Goal: Transaction & Acquisition: Purchase product/service

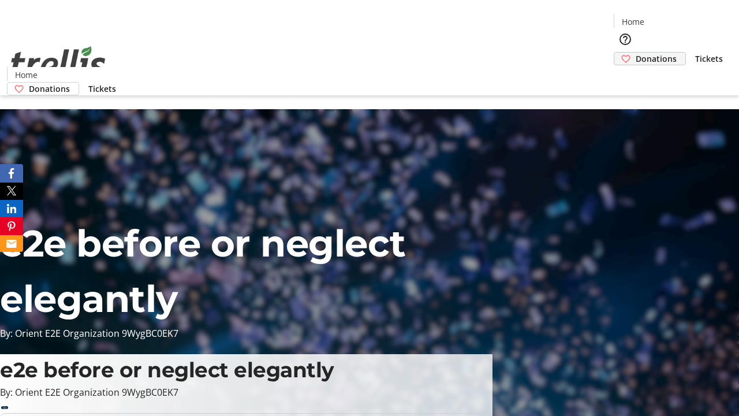
click at [636, 53] on span "Donations" at bounding box center [656, 59] width 41 height 12
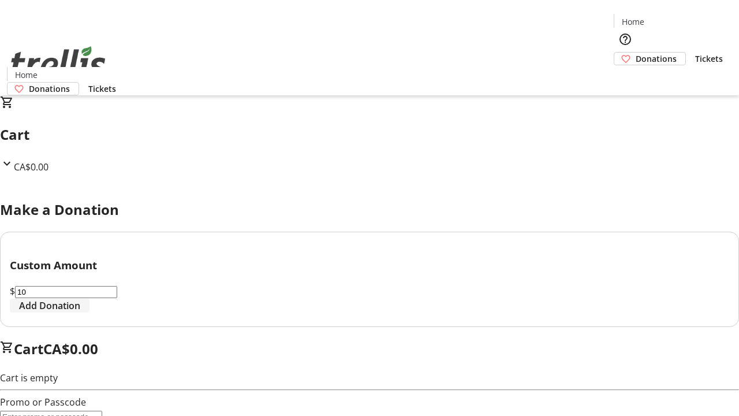
click at [80, 312] on span "Add Donation" at bounding box center [49, 306] width 61 height 14
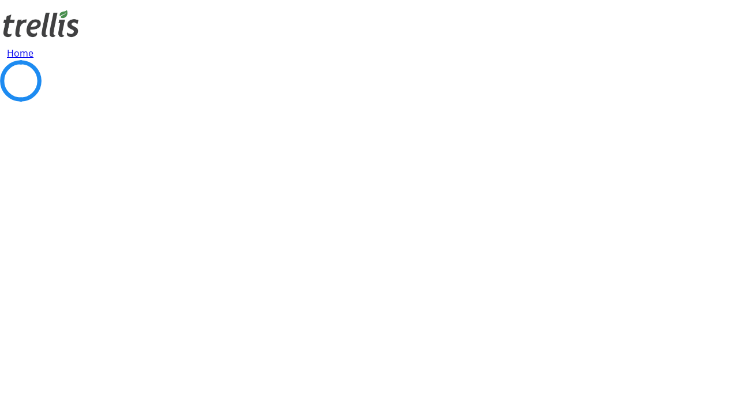
select select "CA"
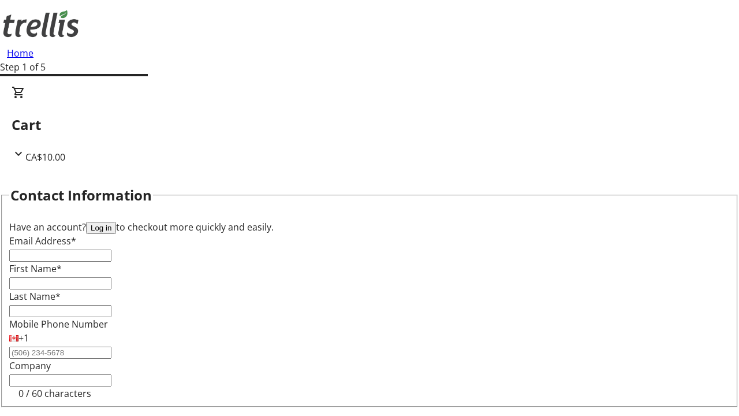
click at [116, 222] on button "Log in" at bounding box center [101, 228] width 30 height 12
